Goal: Information Seeking & Learning: Learn about a topic

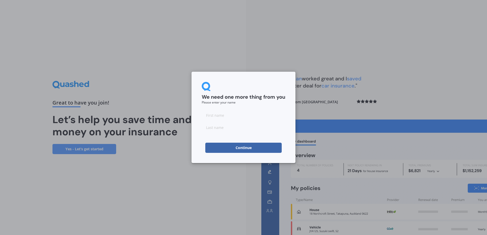
click at [238, 118] on input at bounding box center [244, 115] width 84 height 10
type input "P"
type input "Sherpa"
click button "Continue" at bounding box center [243, 148] width 76 height 10
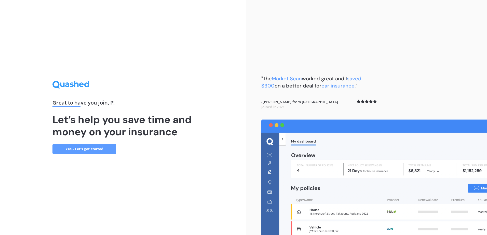
click at [77, 146] on link "Yes - Let’s get started" at bounding box center [84, 149] width 64 height 10
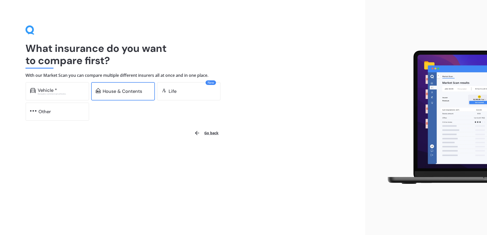
click at [104, 84] on div "House & Contents" at bounding box center [123, 91] width 64 height 18
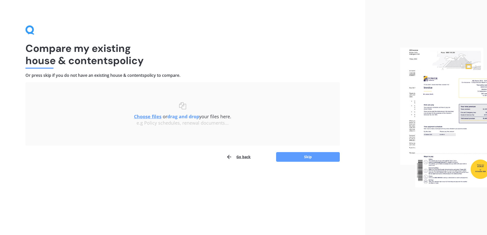
click at [185, 111] on div "Choose files or drag and drop your files here. Choose files or photos e.g Polic…" at bounding box center [183, 114] width 294 height 24
click at [178, 31] on div "Compare my existing house & contents policy Or press skip if you do not have an…" at bounding box center [182, 93] width 314 height 137
click at [308, 155] on button "Skip" at bounding box center [308, 157] width 64 height 10
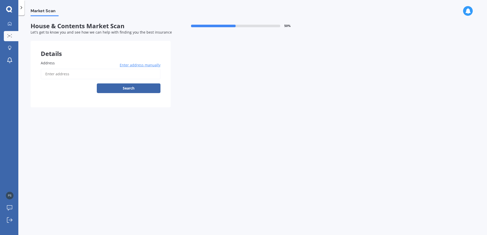
click at [106, 77] on input "Address" at bounding box center [101, 74] width 120 height 11
type input "2 Te Uruhi Grove, Paraparaumu 5032"
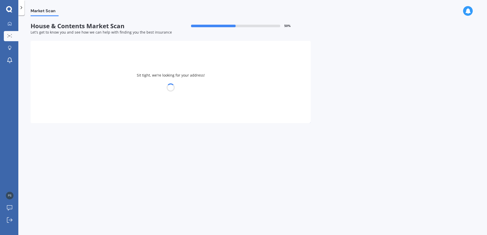
click at [113, 89] on div at bounding box center [171, 87] width 280 height 7
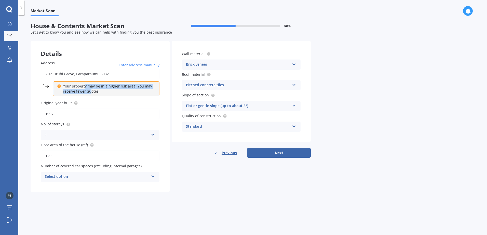
drag, startPoint x: 85, startPoint y: 86, endPoint x: 90, endPoint y: 90, distance: 6.2
click at [90, 90] on p "Your property may be in a higher risk area. You may receive fewer quotes." at bounding box center [108, 89] width 90 height 10
click at [88, 179] on div "Select option" at bounding box center [97, 177] width 104 height 6
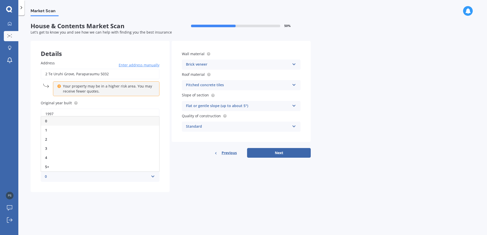
click at [88, 179] on div "0" at bounding box center [97, 177] width 104 height 6
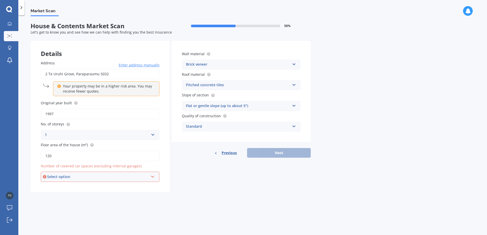
click at [63, 178] on div "Select option" at bounding box center [97, 177] width 101 height 6
click at [50, 124] on div "0" at bounding box center [100, 121] width 118 height 9
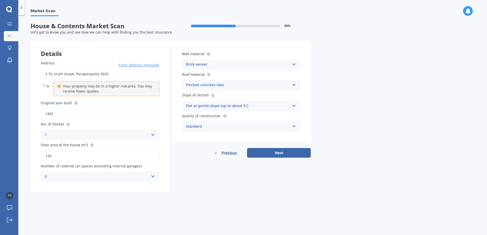
click at [207, 85] on div "Pitched concrete tiles" at bounding box center [238, 85] width 104 height 6
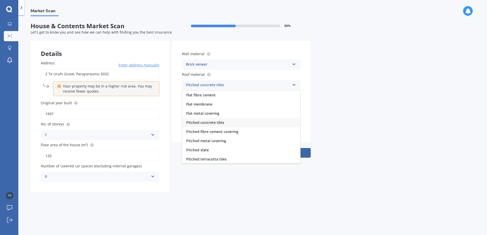
click at [174, 83] on div "Wall material Brick veneer Artificial weatherboard/plank cladding Blockwork Bri…" at bounding box center [241, 91] width 139 height 101
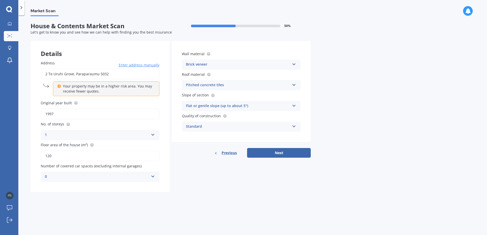
click at [236, 106] on div "Flat or gentle slope (up to about 5°)" at bounding box center [238, 106] width 104 height 6
click at [235, 107] on div "Flat or gentle slope (up to about 5°)" at bounding box center [238, 106] width 104 height 6
click at [205, 126] on div "Standard" at bounding box center [238, 127] width 104 height 6
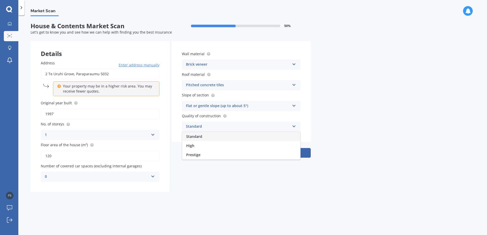
click at [205, 126] on div "Standard" at bounding box center [238, 127] width 104 height 6
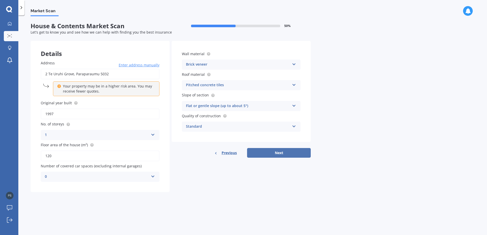
click at [284, 153] on button "Next" at bounding box center [279, 153] width 64 height 10
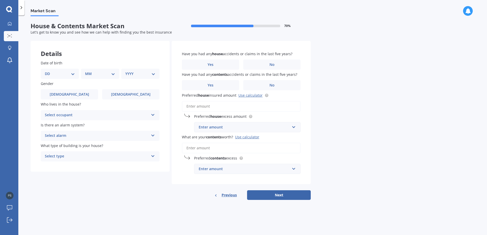
click at [78, 52] on div "Details" at bounding box center [100, 48] width 139 height 15
click at [56, 73] on select "DD 01 02 03 04 05 06 07 08 09 10 11 12 13 14 15 16 17 18 19 20 21 22 23 24 25 2…" at bounding box center [60, 74] width 30 height 6
select select "16"
click at [49, 71] on select "DD 01 02 03 04 05 06 07 08 09 10 11 12 13 14 15 16 17 18 19 20 21 22 23 24 25 2…" at bounding box center [60, 74] width 30 height 6
drag, startPoint x: 103, startPoint y: 81, endPoint x: 104, endPoint y: 77, distance: 4.1
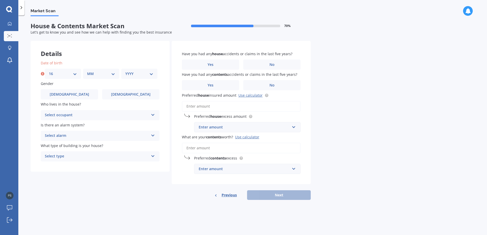
click at [103, 78] on div "Date of birth DD 01 02 03 04 05 06 07 08 09 10 11 12 13 14 15 16 17 18 19 20 21…" at bounding box center [100, 111] width 139 height 122
click at [104, 75] on select "MM 01 02 03 04 05 06 07 08 09 10 11 12" at bounding box center [101, 74] width 28 height 6
select select "06"
click at [87, 71] on select "MM 01 02 03 04 05 06 07 08 09 10 11 12" at bounding box center [101, 74] width 28 height 6
click at [134, 69] on div "YYYY 2009 2008 2007 2006 2005 2004 2003 2002 2001 2000 1999 1998 1997 1996 1995…" at bounding box center [139, 74] width 36 height 10
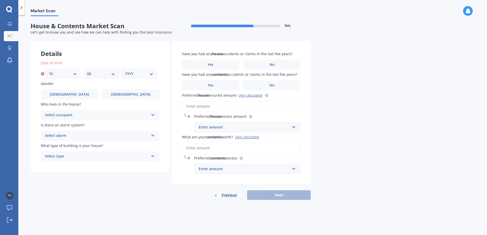
click at [137, 72] on select "YYYY 2009 2008 2007 2006 2005 2004 2003 2002 2001 2000 1999 1998 1997 1996 1995…" at bounding box center [139, 74] width 28 height 6
select select "1992"
click at [125, 71] on select "YYYY 2009 2008 2007 2006 2005 2004 2003 2002 2001 2000 1999 1998 1997 1996 1995…" at bounding box center [139, 74] width 28 height 6
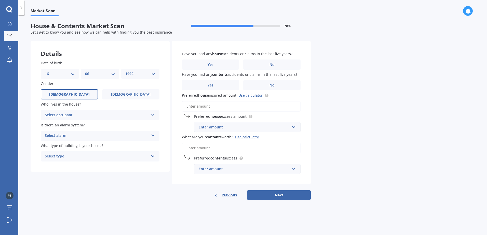
click at [83, 95] on label "[DEMOGRAPHIC_DATA]" at bounding box center [69, 94] width 57 height 10
click at [0, 0] on input "[DEMOGRAPHIC_DATA]" at bounding box center [0, 0] width 0 height 0
click at [85, 113] on div "Select occupant" at bounding box center [97, 115] width 104 height 6
click at [82, 126] on div "Owner" at bounding box center [100, 125] width 118 height 9
click at [83, 133] on div "Select alarm" at bounding box center [97, 136] width 104 height 6
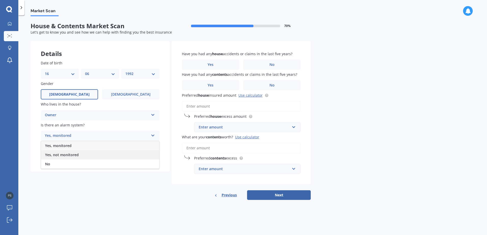
click at [76, 153] on span "Yes, not monitored" at bounding box center [62, 155] width 34 height 5
click at [75, 155] on div "Select type" at bounding box center [97, 157] width 104 height 6
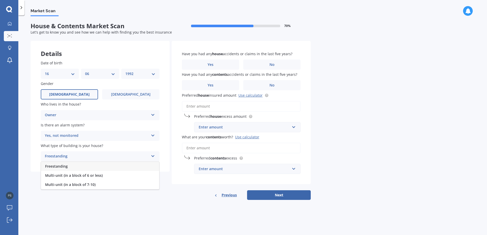
drag, startPoint x: 68, startPoint y: 167, endPoint x: 71, endPoint y: 166, distance: 3.8
click at [68, 167] on div "Freestanding" at bounding box center [100, 166] width 118 height 9
click at [256, 61] on label "No" at bounding box center [271, 65] width 57 height 10
click at [0, 0] on input "No" at bounding box center [0, 0] width 0 height 0
click at [264, 79] on div "Have you had any contents accidents or claims in the last five years? Yes No" at bounding box center [241, 81] width 119 height 19
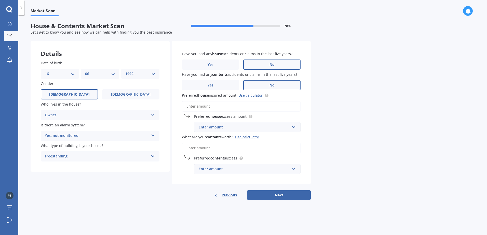
click at [264, 82] on label "No" at bounding box center [271, 85] width 57 height 10
click at [0, 0] on input "No" at bounding box center [0, 0] width 0 height 0
click at [222, 126] on div "Enter amount" at bounding box center [244, 128] width 91 height 6
drag, startPoint x: 223, startPoint y: 138, endPoint x: 210, endPoint y: 136, distance: 12.9
click at [210, 136] on div "$300" at bounding box center [247, 136] width 106 height 9
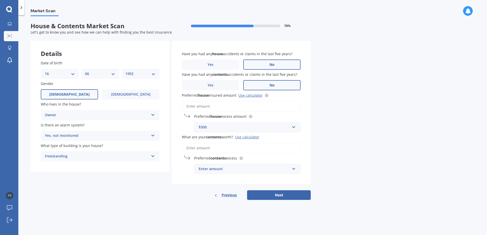
click at [210, 127] on div "$300" at bounding box center [244, 128] width 91 height 6
click at [208, 164] on div "$750" at bounding box center [247, 165] width 106 height 9
click at [206, 105] on input "Preferred house insured amount Use calculator" at bounding box center [241, 106] width 119 height 11
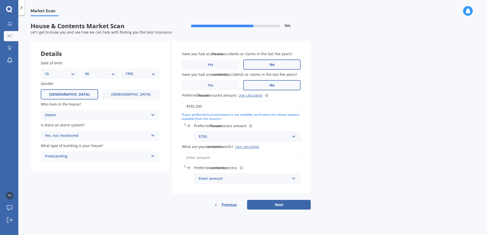
type input "$592,200"
click at [213, 156] on input "What are your contents worth? Use calculator" at bounding box center [241, 158] width 119 height 11
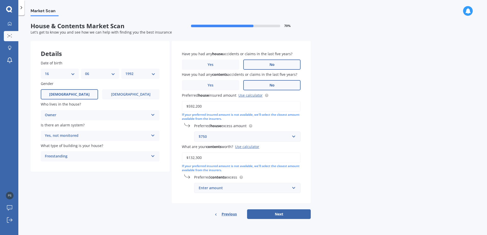
type input "$132,300"
click at [229, 190] on div "Enter amount" at bounding box center [244, 189] width 91 height 6
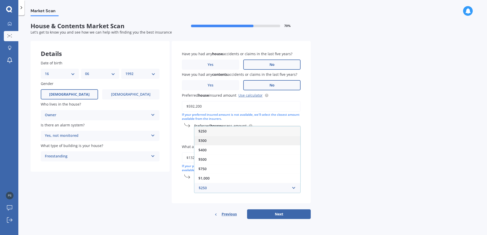
click at [204, 141] on span "$300" at bounding box center [202, 140] width 8 height 5
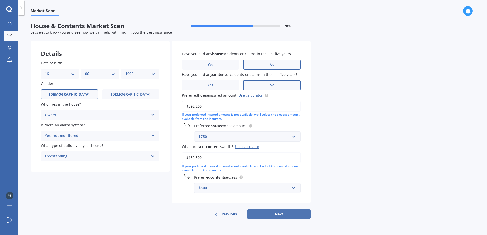
click at [274, 215] on button "Next" at bounding box center [279, 215] width 64 height 10
select select "16"
select select "06"
select select "1992"
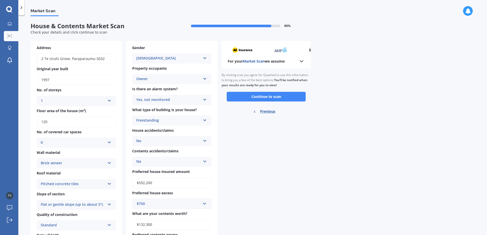
click at [297, 61] on div "For your Market Scan we assume:" at bounding box center [266, 61] width 77 height 6
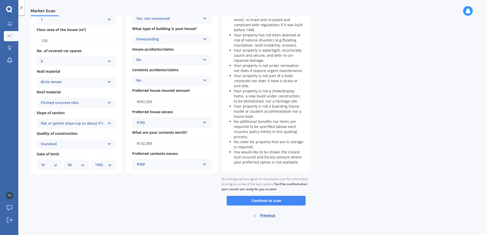
scroll to position [83, 0]
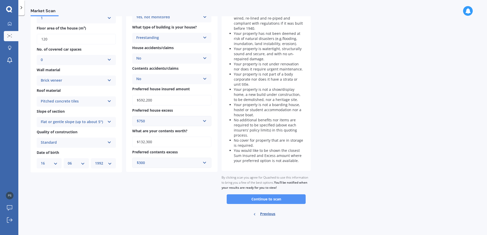
click at [262, 198] on button "Continue to scan" at bounding box center [266, 200] width 79 height 10
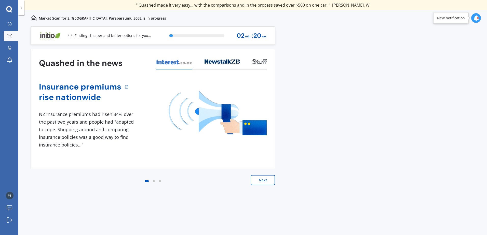
click at [260, 178] on button "Next" at bounding box center [263, 180] width 24 height 10
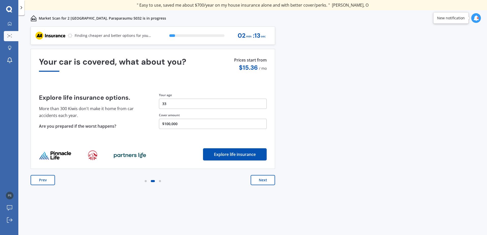
click at [258, 180] on button "Next" at bounding box center [263, 180] width 24 height 10
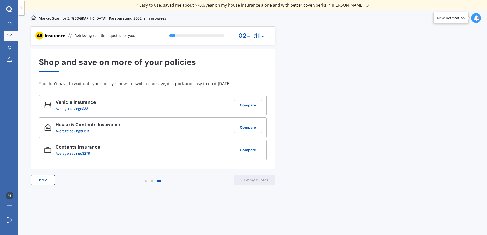
click at [35, 184] on button "Prev" at bounding box center [43, 180] width 24 height 10
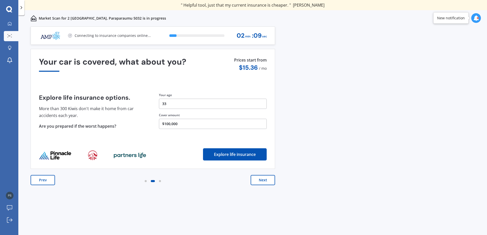
drag, startPoint x: 237, startPoint y: 154, endPoint x: 223, endPoint y: 205, distance: 52.7
click at [223, 205] on div "Previous 80,000+ [DEMOGRAPHIC_DATA] consumers have signed up to shop and save t…" at bounding box center [252, 137] width 469 height 220
click at [189, 101] on button "33" at bounding box center [213, 104] width 108 height 10
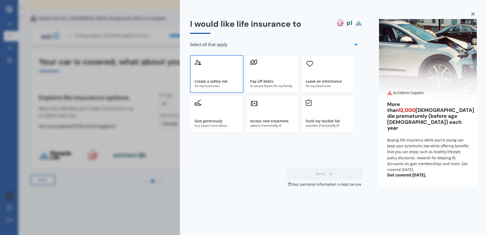
click at [220, 82] on div "Create a safety net" at bounding box center [211, 81] width 33 height 5
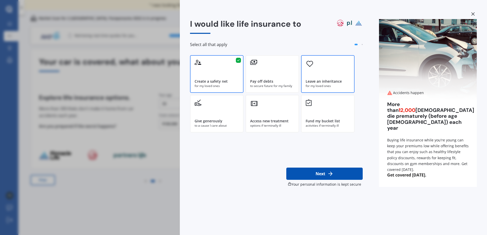
click at [330, 73] on div "Leave an inheritance for my loved ones" at bounding box center [328, 74] width 54 height 38
click at [298, 120] on div "Access new treatment options if terminally ill" at bounding box center [273, 114] width 54 height 38
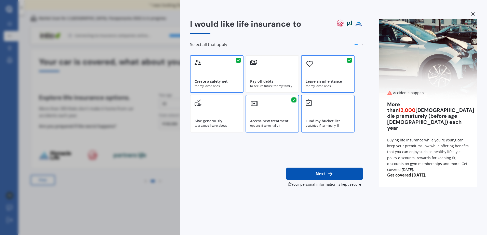
click at [326, 115] on div "Fund my bucket list activities if terminally ill" at bounding box center [328, 114] width 54 height 38
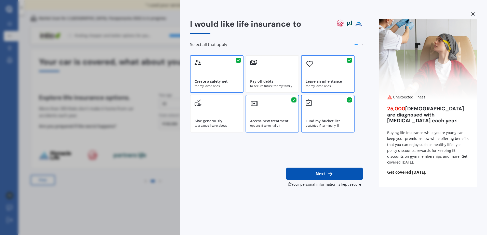
click at [326, 172] on button "Next" at bounding box center [324, 174] width 76 height 12
select select "16"
select select "06"
select select "1992"
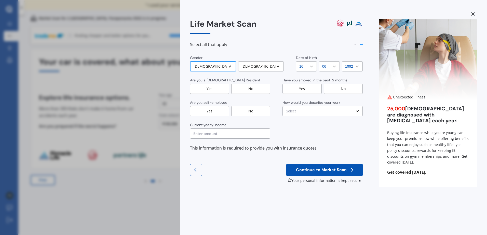
click at [254, 68] on div "[DEMOGRAPHIC_DATA]" at bounding box center [261, 66] width 46 height 10
click at [208, 93] on div "Yes" at bounding box center [209, 89] width 39 height 10
drag, startPoint x: 253, startPoint y: 110, endPoint x: 245, endPoint y: 115, distance: 9.2
click at [253, 110] on div "No" at bounding box center [250, 111] width 39 height 10
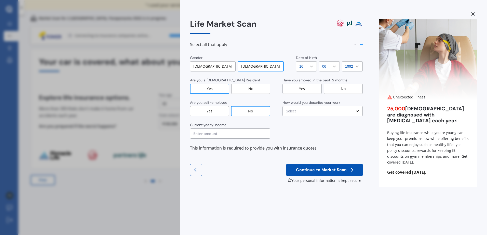
click at [226, 132] on input "text" at bounding box center [230, 134] width 80 height 10
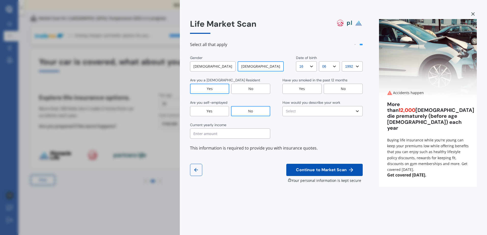
click at [299, 66] on select "DD DD 01 02 03 04 05 06 07 08 09 10 11 12 13 14 15 16 17 18 19 20 21 22 23 24 2…" at bounding box center [306, 66] width 21 height 10
select select "27"
click at [296, 61] on select "DD DD 01 02 03 04 05 06 07 08 09 10 11 12 13 14 15 16 17 18 19 20 21 22 23 24 2…" at bounding box center [306, 66] width 21 height 10
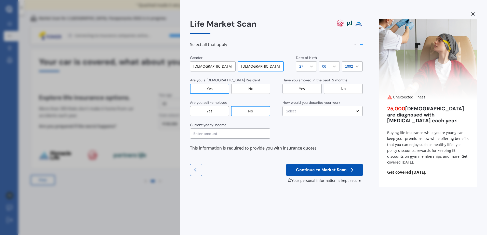
click at [324, 67] on select "MM MM 01 02 03 04 05 06 07 08 09 10 11 12" at bounding box center [329, 66] width 21 height 10
select select "05"
click at [319, 61] on select "MM MM 01 02 03 04 05 06 07 08 09 10 11 12" at bounding box center [329, 66] width 21 height 10
click at [351, 64] on select "YYYY YYYY 2009 2008 2007 2006 2005 2004 2003 2002 2001 2000 1999 1998 1997 1996…" at bounding box center [352, 66] width 21 height 10
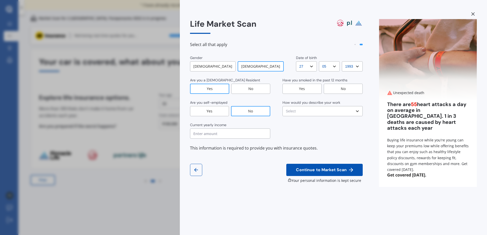
click at [342, 61] on select "YYYY YYYY 2009 2008 2007 2006 2005 2004 2003 2002 2001 2000 1999 1998 1997 1996…" at bounding box center [352, 66] width 21 height 10
click at [350, 68] on select "YYYY YYYY 2009 2008 2007 2006 2005 2004 2003 2002 2001 2000 1999 1998 1997 1996…" at bounding box center [352, 66] width 21 height 10
select select "1994"
click at [342, 61] on select "YYYY YYYY 2009 2008 2007 2006 2005 2004 2003 2002 2001 2000 1999 1998 1997 1996…" at bounding box center [352, 66] width 21 height 10
click at [335, 90] on div "No" at bounding box center [343, 89] width 39 height 10
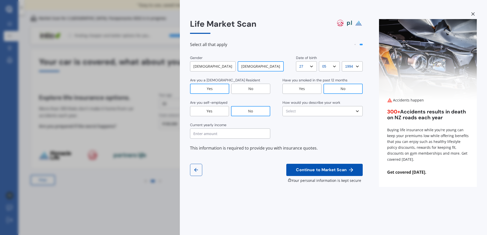
click at [316, 116] on select "Select No manual work e.g. lawyer, consultant, engineer Light manual work [PERS…" at bounding box center [323, 111] width 80 height 10
select select "No manual work e.g. lawyer, consultant, engineer"
click at [283, 106] on select "Select No manual work e.g. lawyer, consultant, engineer Light manual work [PERS…" at bounding box center [323, 111] width 80 height 10
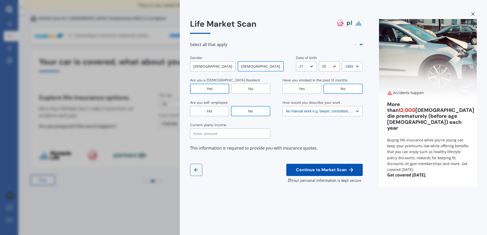
click at [325, 173] on span "Continue to Market Scan" at bounding box center [321, 170] width 53 height 5
click at [226, 135] on input "text" at bounding box center [230, 134] width 80 height 10
click at [223, 136] on input "text" at bounding box center [230, 134] width 80 height 10
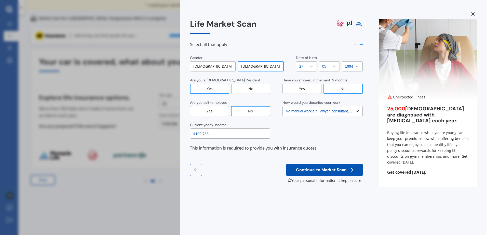
type input "$109,766"
click at [324, 170] on span "Continue to Market Scan" at bounding box center [321, 170] width 53 height 5
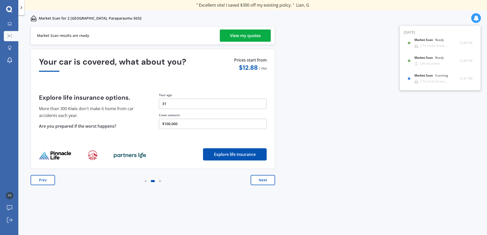
click at [263, 185] on button "Next" at bounding box center [263, 180] width 24 height 10
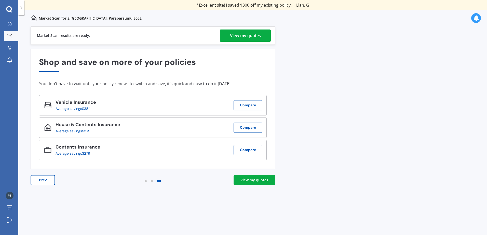
click at [260, 181] on div "View my quotes" at bounding box center [255, 180] width 28 height 5
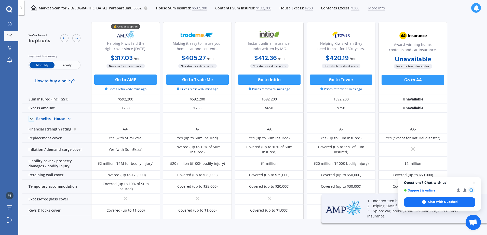
click at [69, 61] on div "Monthly Yearly" at bounding box center [55, 65] width 52 height 9
click at [69, 64] on span "Yearly" at bounding box center [67, 65] width 25 height 7
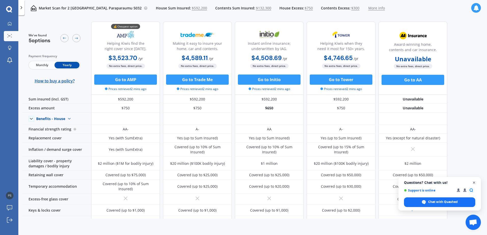
click at [473, 183] on span "Close chat" at bounding box center [474, 183] width 6 height 6
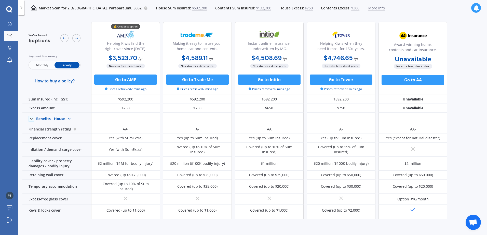
click at [21, 8] on icon at bounding box center [21, 7] width 5 height 5
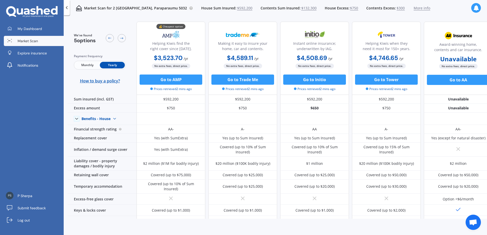
click at [23, 45] on link "Market Scan" at bounding box center [34, 41] width 60 height 10
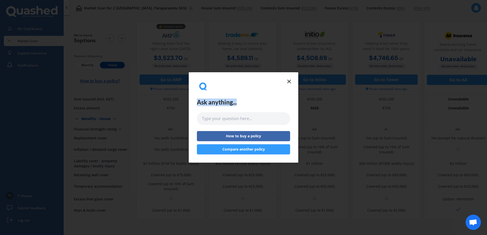
click at [286, 84] on div "Ask anything... How to buy a policy Compare another policy" at bounding box center [244, 117] width 110 height 90
click at [288, 79] on icon at bounding box center [289, 81] width 6 height 6
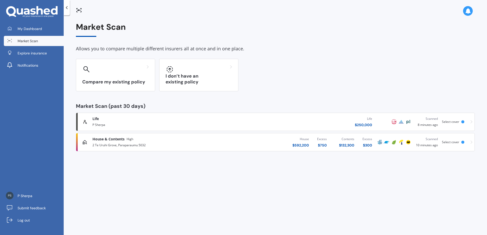
click at [125, 127] on div "P Sherpa" at bounding box center [160, 125] width 137 height 6
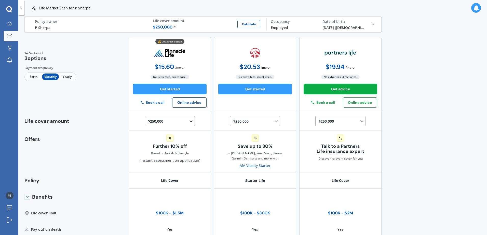
click at [64, 74] on span "Yearly" at bounding box center [67, 77] width 17 height 7
click at [23, 7] on icon at bounding box center [21, 7] width 5 height 5
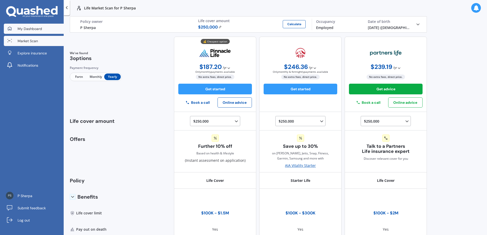
click at [13, 31] on link "My Dashboard" at bounding box center [34, 29] width 60 height 10
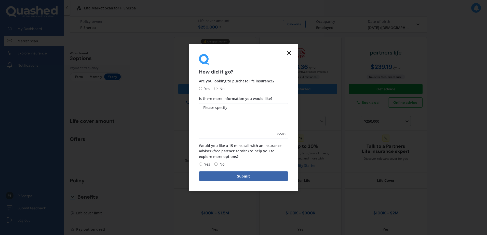
click at [35, 47] on div "How did it go? Are you looking to purchase life insurance? Yes No Is there more…" at bounding box center [243, 117] width 487 height 235
click at [290, 53] on icon at bounding box center [289, 53] width 6 height 6
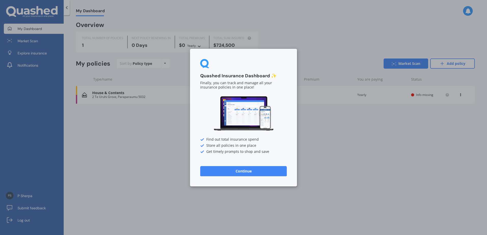
click at [269, 172] on button "Continue" at bounding box center [243, 171] width 87 height 10
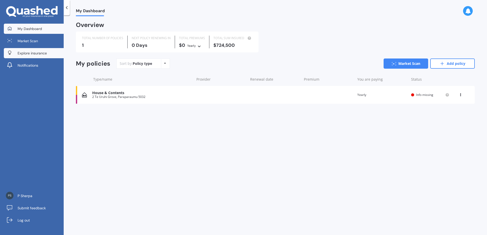
click at [16, 58] on link "Explore insurance" at bounding box center [34, 53] width 60 height 10
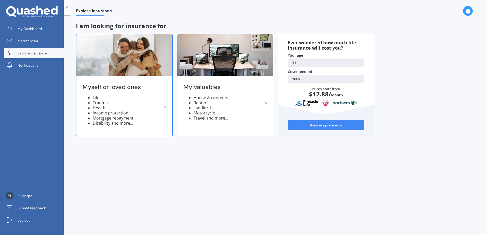
click at [124, 115] on li "Income protection" at bounding box center [127, 113] width 69 height 5
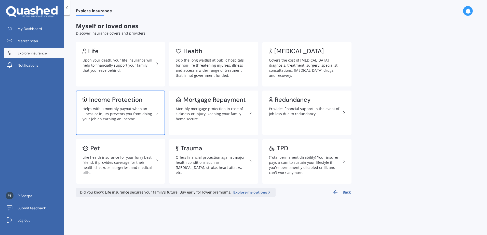
click at [144, 115] on div "Helps with a monthly payout when an illness or injury prevents you from doing y…" at bounding box center [119, 114] width 72 height 15
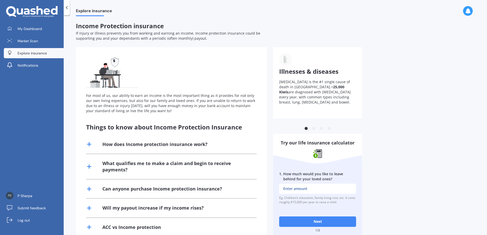
click at [67, 7] on icon at bounding box center [66, 7] width 5 height 5
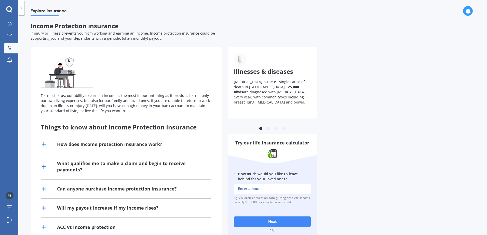
click at [124, 144] on div "How does Income protection insurance work?" at bounding box center [109, 144] width 105 height 6
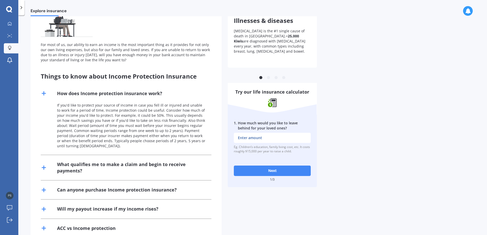
click at [133, 160] on div "What qualifies me to make a claim and begin to receive payments?" at bounding box center [126, 167] width 171 height 25
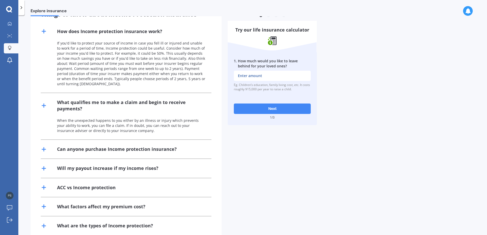
scroll to position [126, 0]
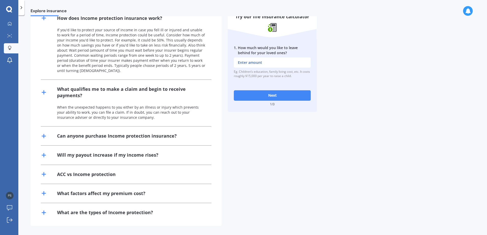
click at [130, 135] on div "Can anyone purchase Income protection insurance?" at bounding box center [117, 136] width 120 height 6
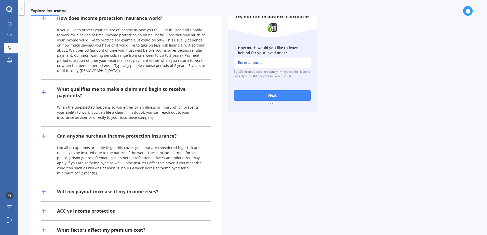
click at [148, 183] on div "Will my payout increase if my income rises?" at bounding box center [126, 192] width 171 height 19
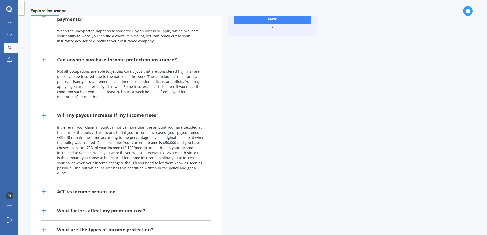
click at [152, 185] on div "ACC vs Income protection" at bounding box center [126, 192] width 171 height 19
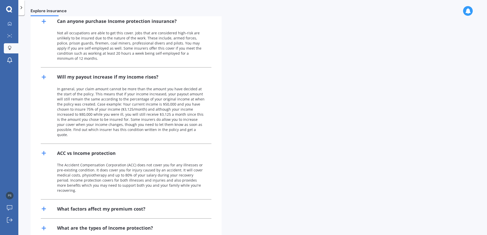
scroll to position [242, 0]
click at [19, 8] on div at bounding box center [21, 7] width 6 height 15
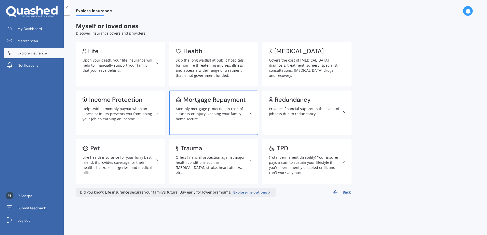
click at [213, 92] on link "Mortgage Repayment Monthly mortgage protection in case of sickness or injury, k…" at bounding box center [213, 113] width 89 height 45
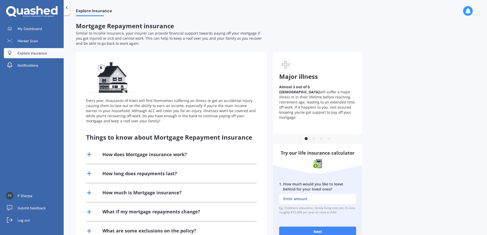
click at [151, 154] on div "How does Mortgage insurance work?" at bounding box center [144, 155] width 85 height 6
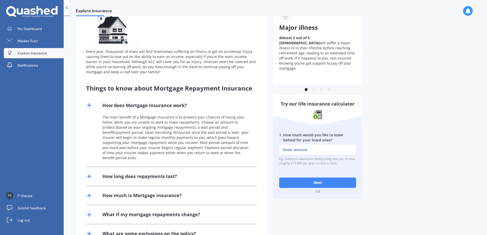
scroll to position [51, 0]
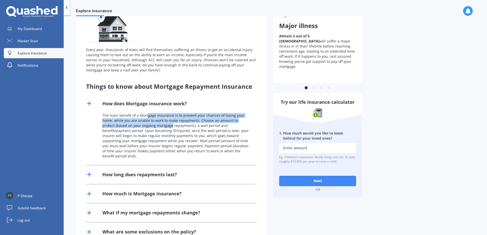
drag, startPoint x: 148, startPoint y: 117, endPoint x: 158, endPoint y: 126, distance: 14.3
click at [158, 126] on p "The main benefit of a Mortgage insurance is to prevent your chances of losing y…" at bounding box center [176, 136] width 148 height 46
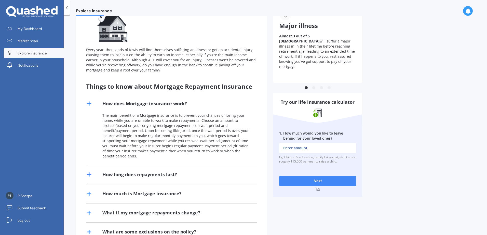
click at [177, 95] on div "How does Mortgage insurance work?" at bounding box center [171, 104] width 171 height 19
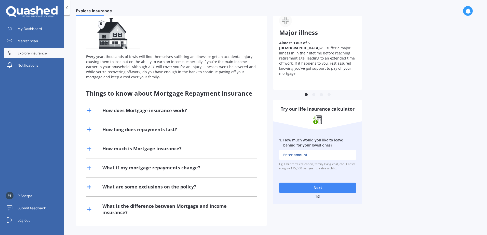
click at [185, 115] on div "How does Mortgage insurance work?" at bounding box center [171, 110] width 171 height 19
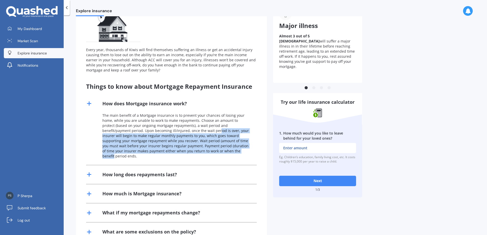
drag, startPoint x: 189, startPoint y: 129, endPoint x: 204, endPoint y: 151, distance: 26.7
click at [204, 151] on p "The main benefit of a Mortgage insurance is to prevent your chances of losing y…" at bounding box center [176, 136] width 148 height 46
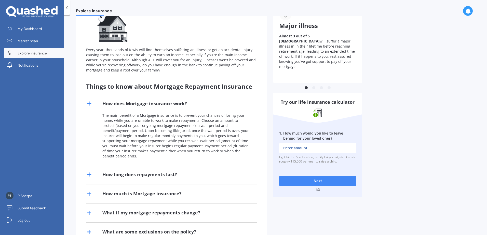
click at [206, 169] on div "How long does repayments last?" at bounding box center [171, 175] width 171 height 19
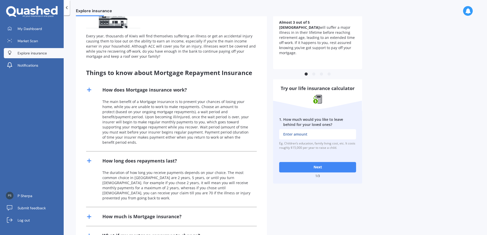
scroll to position [76, 0]
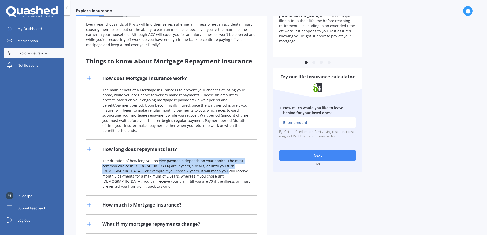
drag, startPoint x: 159, startPoint y: 157, endPoint x: 195, endPoint y: 166, distance: 37.5
click at [195, 166] on p "The duration of how long you receive payments depends on your choice. The most …" at bounding box center [176, 174] width 148 height 31
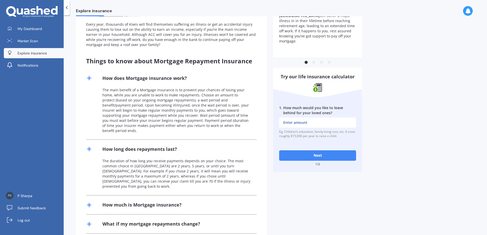
click at [201, 172] on p "The duration of how long you receive payments depends on your choice. The most …" at bounding box center [176, 174] width 148 height 31
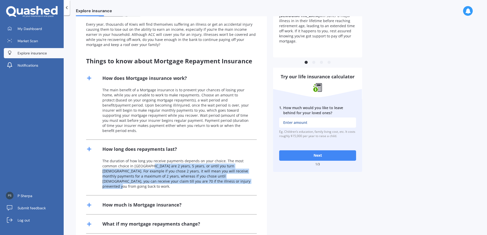
drag, startPoint x: 149, startPoint y: 161, endPoint x: 212, endPoint y: 176, distance: 64.5
click at [212, 176] on p "The duration of how long you receive payments depends on your choice. The most …" at bounding box center [176, 174] width 148 height 31
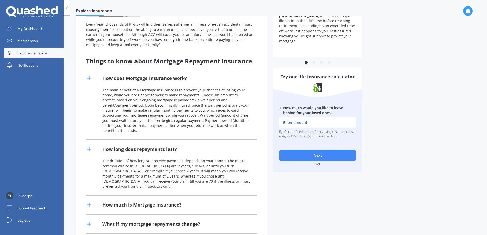
click at [209, 196] on div "How much is Mortgage insurance?" at bounding box center [171, 205] width 171 height 19
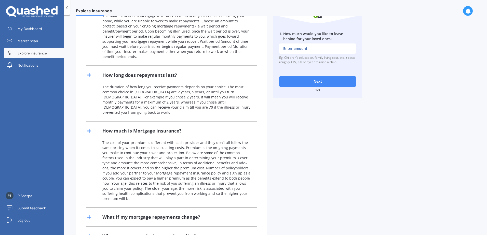
scroll to position [153, 0]
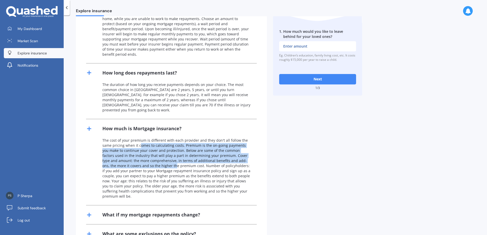
drag, startPoint x: 145, startPoint y: 145, endPoint x: 150, endPoint y: 154, distance: 10.4
click at [150, 154] on p "The cost of your premium is different with each provider and they don't all fol…" at bounding box center [176, 168] width 148 height 61
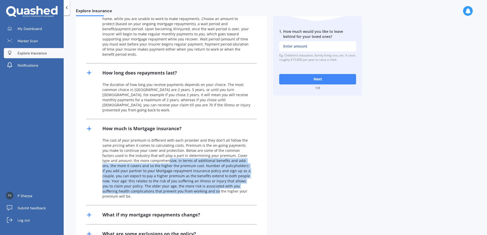
drag, startPoint x: 168, startPoint y: 153, endPoint x: 190, endPoint y: 181, distance: 35.6
click at [190, 181] on p "The cost of your premium is different with each provider and they don't all fol…" at bounding box center [176, 168] width 148 height 61
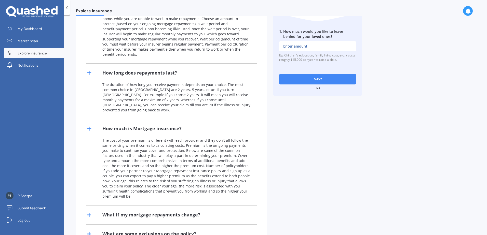
click at [192, 212] on div "What if my mortgage repayments change?" at bounding box center [151, 215] width 98 height 6
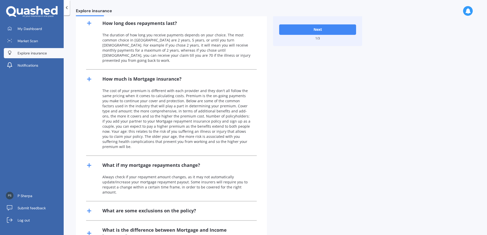
scroll to position [204, 0]
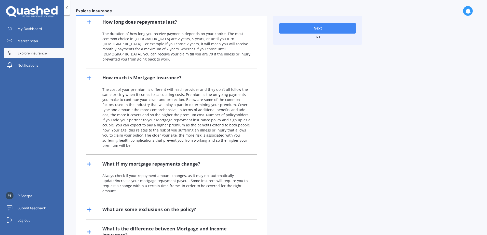
click at [194, 207] on div "What are some exclusions on the policy?" at bounding box center [149, 210] width 94 height 6
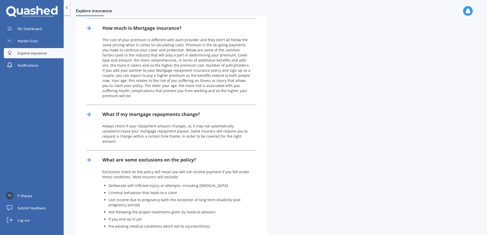
scroll to position [255, 0]
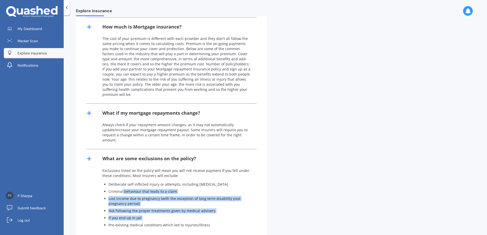
drag, startPoint x: 122, startPoint y: 177, endPoint x: 163, endPoint y: 206, distance: 50.2
click at [163, 206] on ul "Deliberate self-inflicted injury or attempts, including [MEDICAL_DATA] Criminal…" at bounding box center [176, 205] width 148 height 46
click at [164, 206] on ul "Deliberate self-inflicted injury or attempts, including [MEDICAL_DATA] Criminal…" at bounding box center [176, 205] width 148 height 46
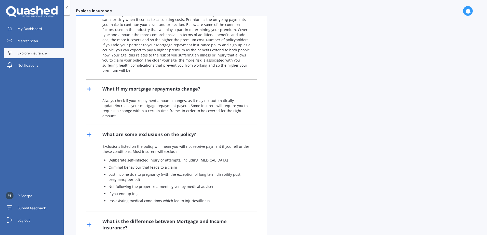
click at [166, 219] on div "What is the difference between Mortgage and Income insurance?" at bounding box center [176, 225] width 148 height 13
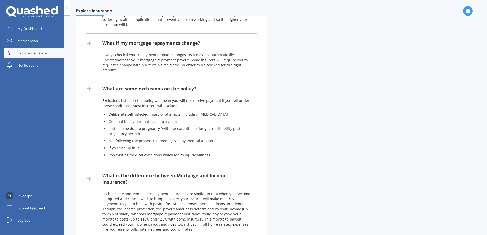
scroll to position [326, 0]
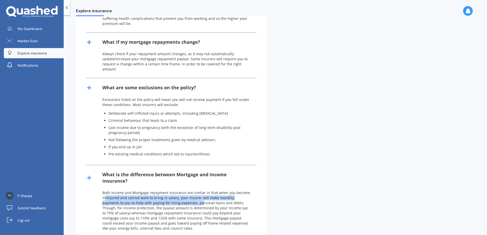
drag, startPoint x: 106, startPoint y: 182, endPoint x: 183, endPoint y: 189, distance: 78.0
click at [183, 191] on p "Both Income and Mortgage repayment insurance are similar in that when you becom…" at bounding box center [176, 211] width 148 height 41
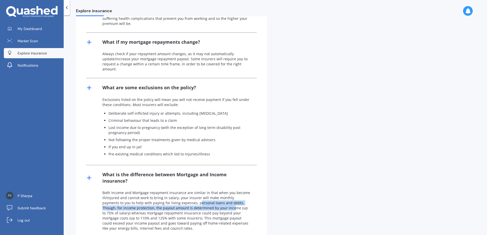
drag, startPoint x: 204, startPoint y: 192, endPoint x: 212, endPoint y: 193, distance: 7.7
click at [212, 193] on p "Both Income and Mortgage repayment insurance are similar in that when you becom…" at bounding box center [176, 211] width 148 height 41
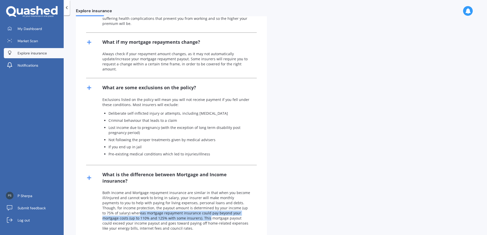
drag, startPoint x: 133, startPoint y: 199, endPoint x: 181, endPoint y: 205, distance: 48.5
click at [181, 205] on p "Both Income and Mortgage repayment insurance are similar in that when you becom…" at bounding box center [176, 211] width 148 height 41
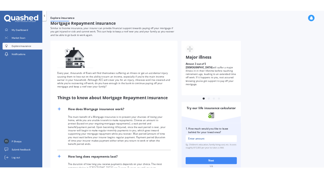
scroll to position [0, 0]
